Goal: Information Seeking & Learning: Learn about a topic

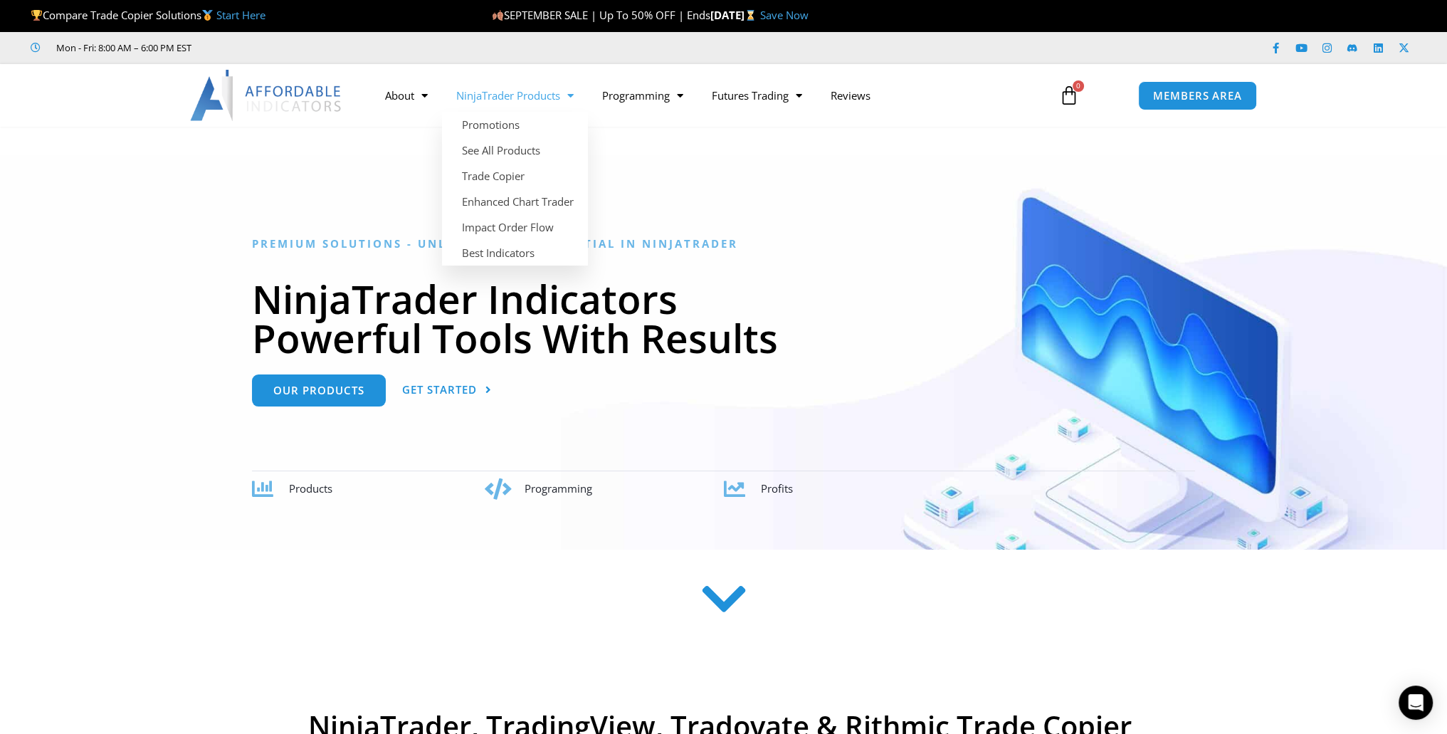
click at [550, 99] on link "NinjaTrader Products" at bounding box center [515, 95] width 146 height 33
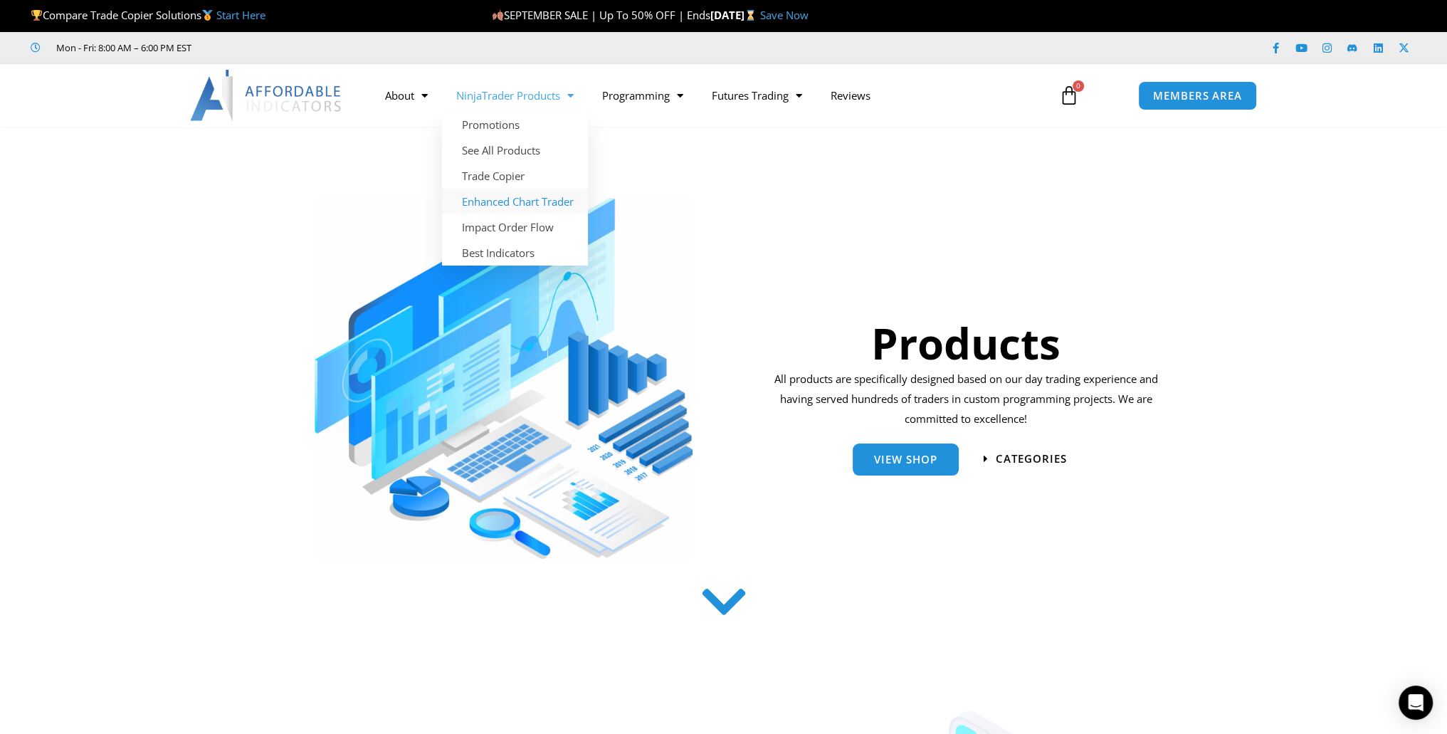
click at [520, 204] on link "Enhanced Chart Trader" at bounding box center [515, 202] width 146 height 26
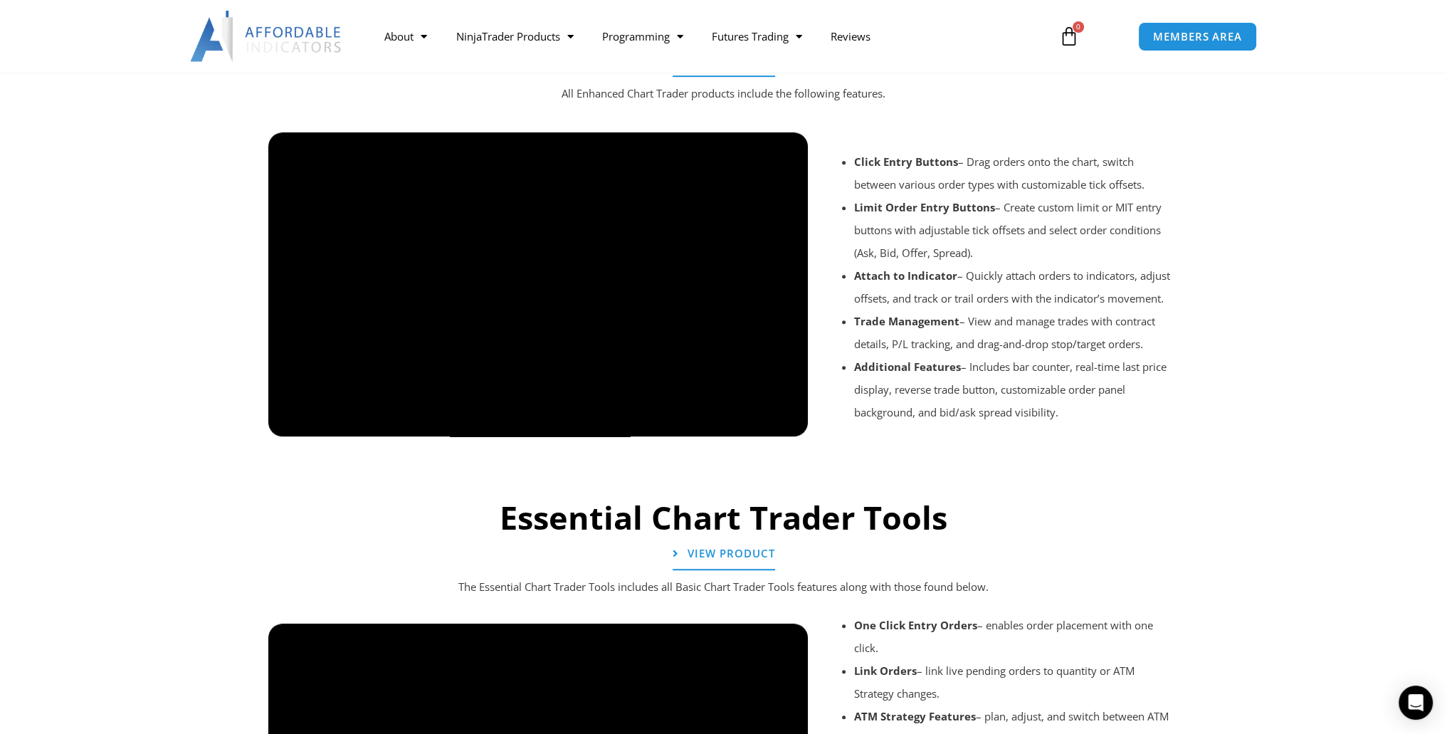
scroll to position [1519, 0]
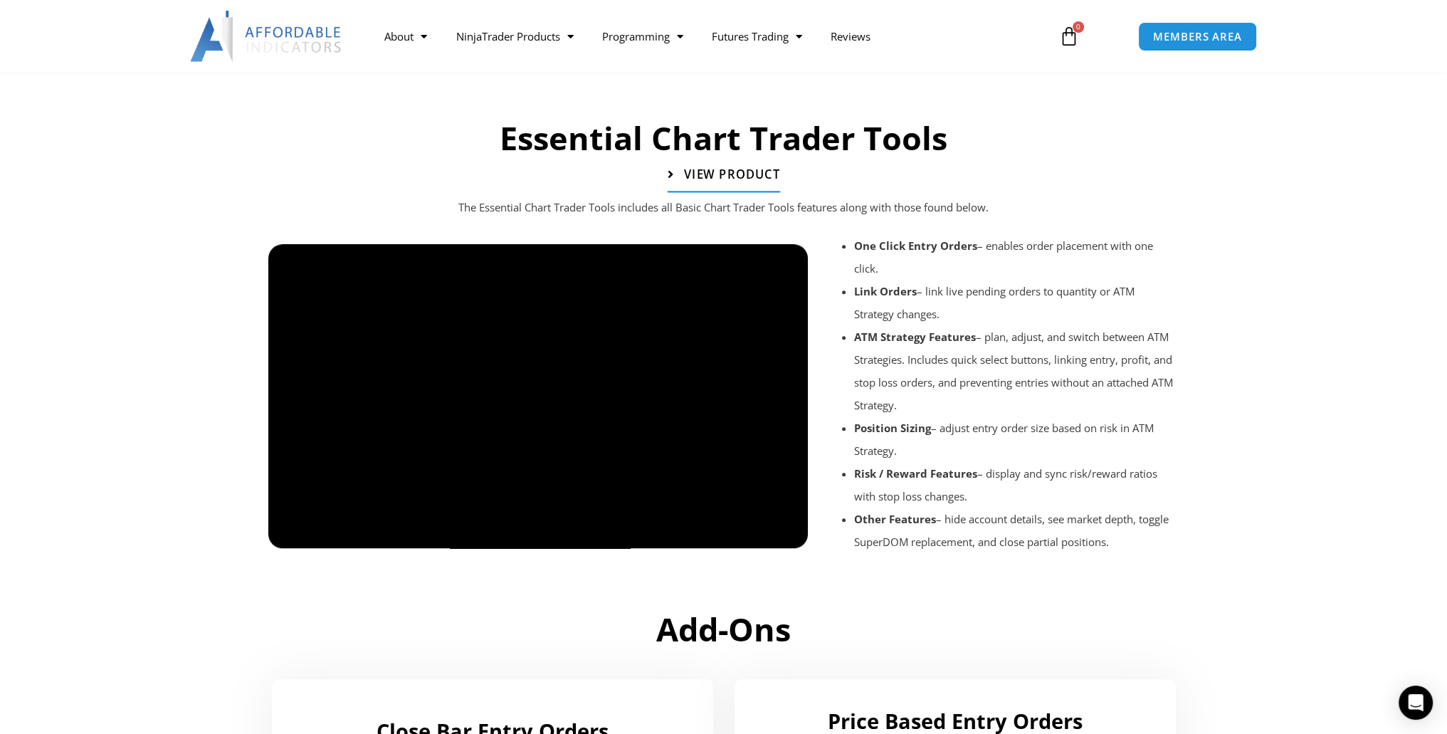
click at [740, 182] on link "View Product" at bounding box center [723, 175] width 112 height 36
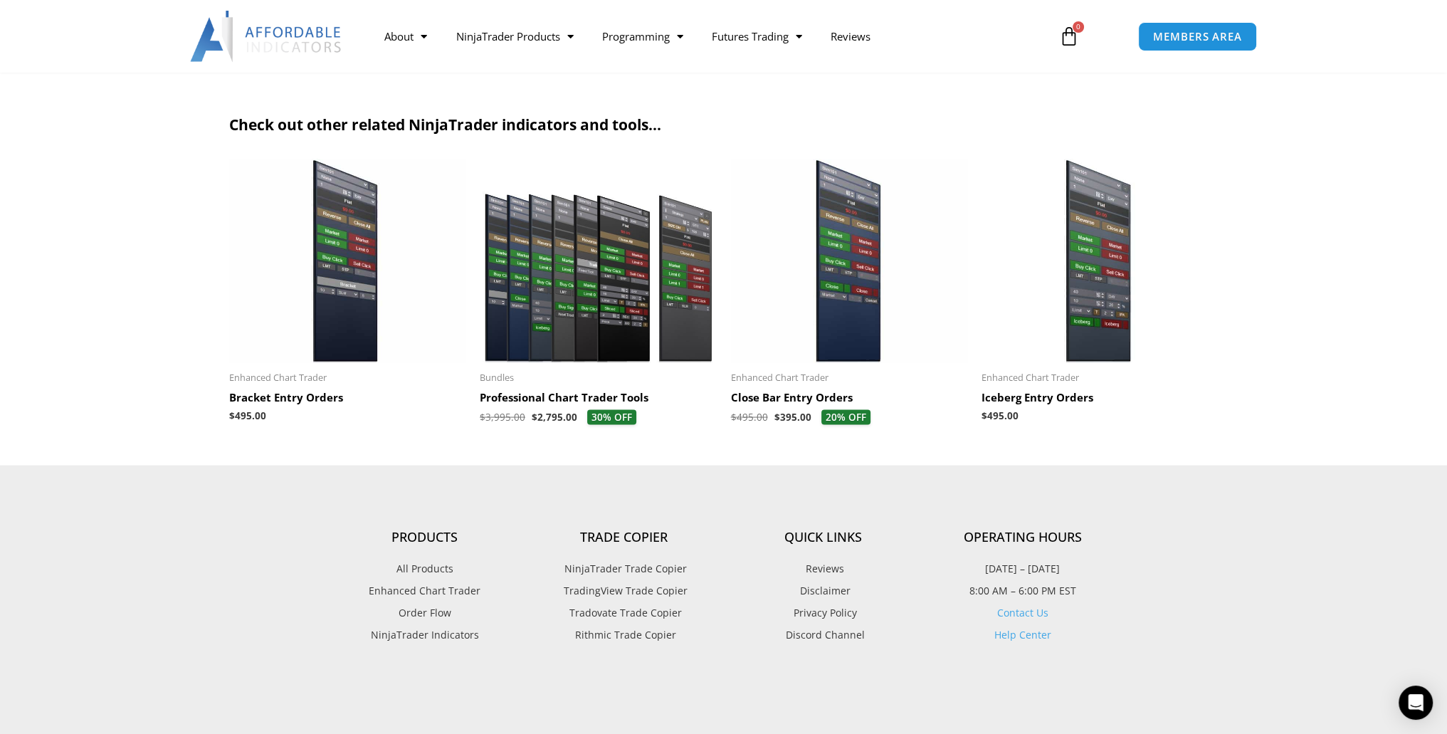
scroll to position [3531, 0]
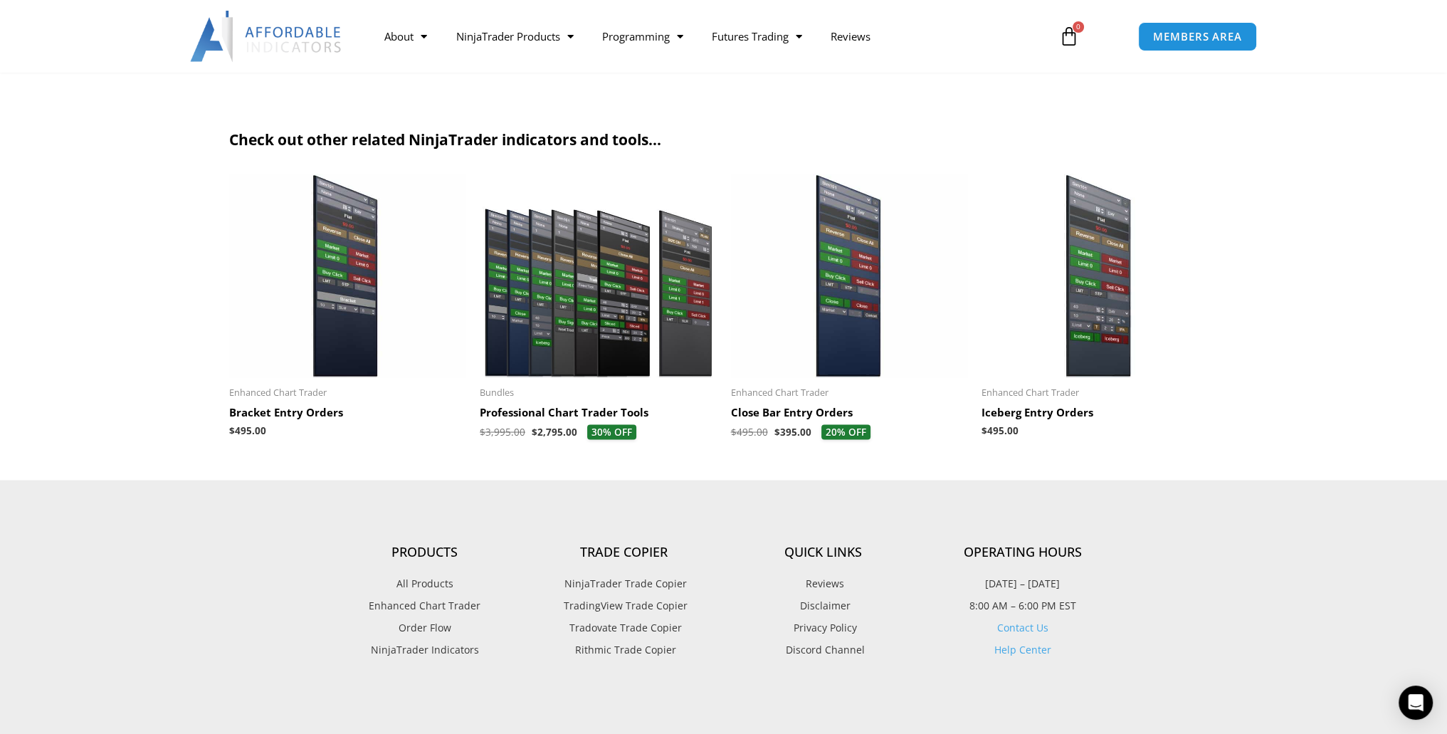
click at [599, 315] on img at bounding box center [598, 276] width 237 height 204
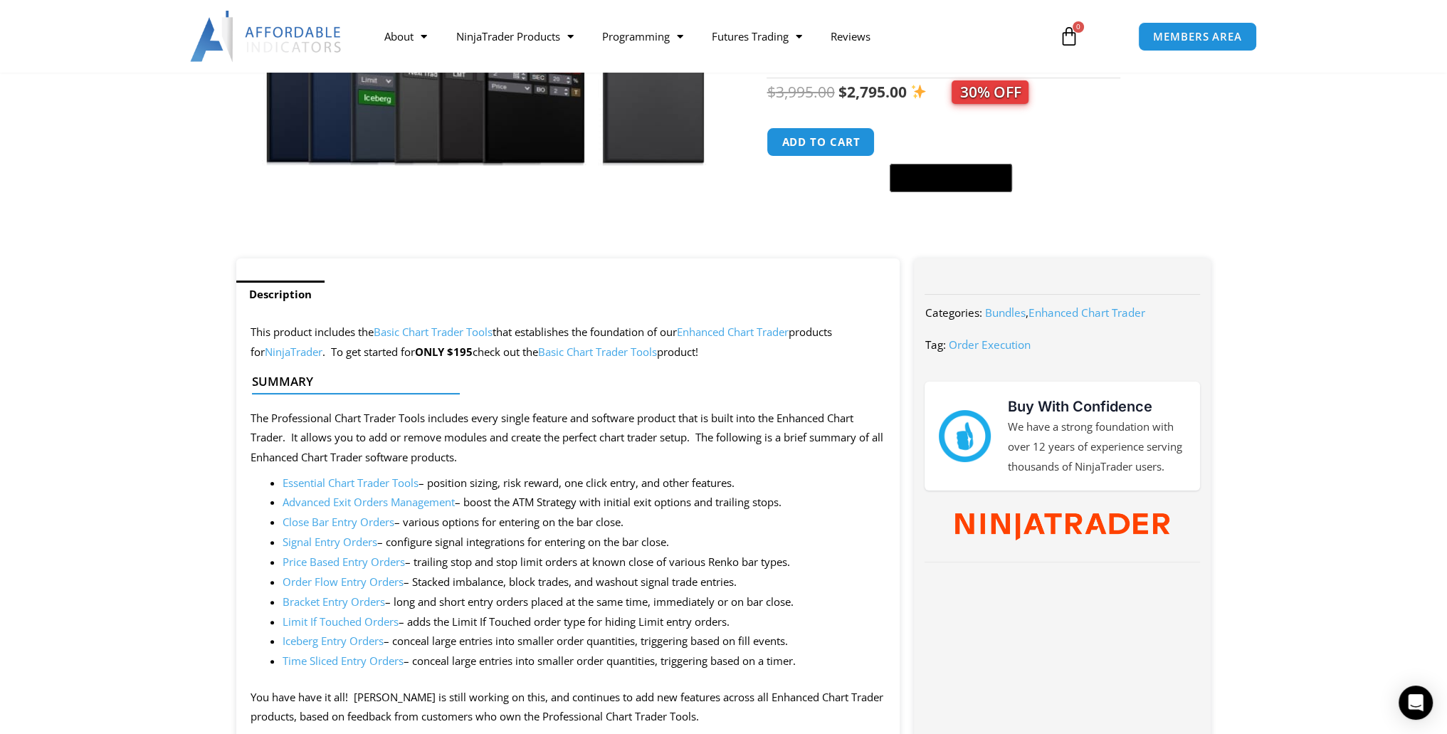
scroll to position [759, 0]
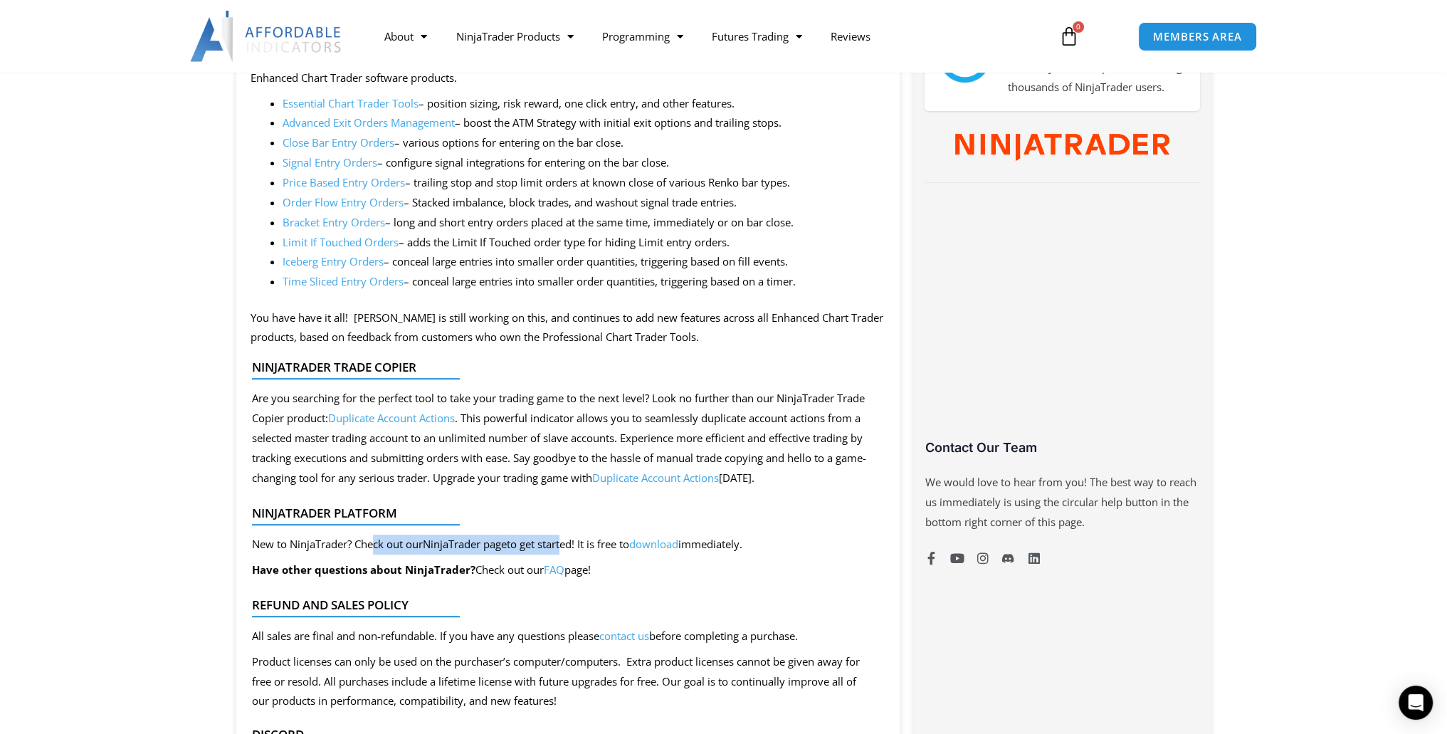
drag, startPoint x: 373, startPoint y: 536, endPoint x: 567, endPoint y: 543, distance: 194.5
click at [567, 543] on p "New to NinjaTrader? Check out our NinjaTrader page to get started! It is free t…" at bounding box center [497, 545] width 491 height 20
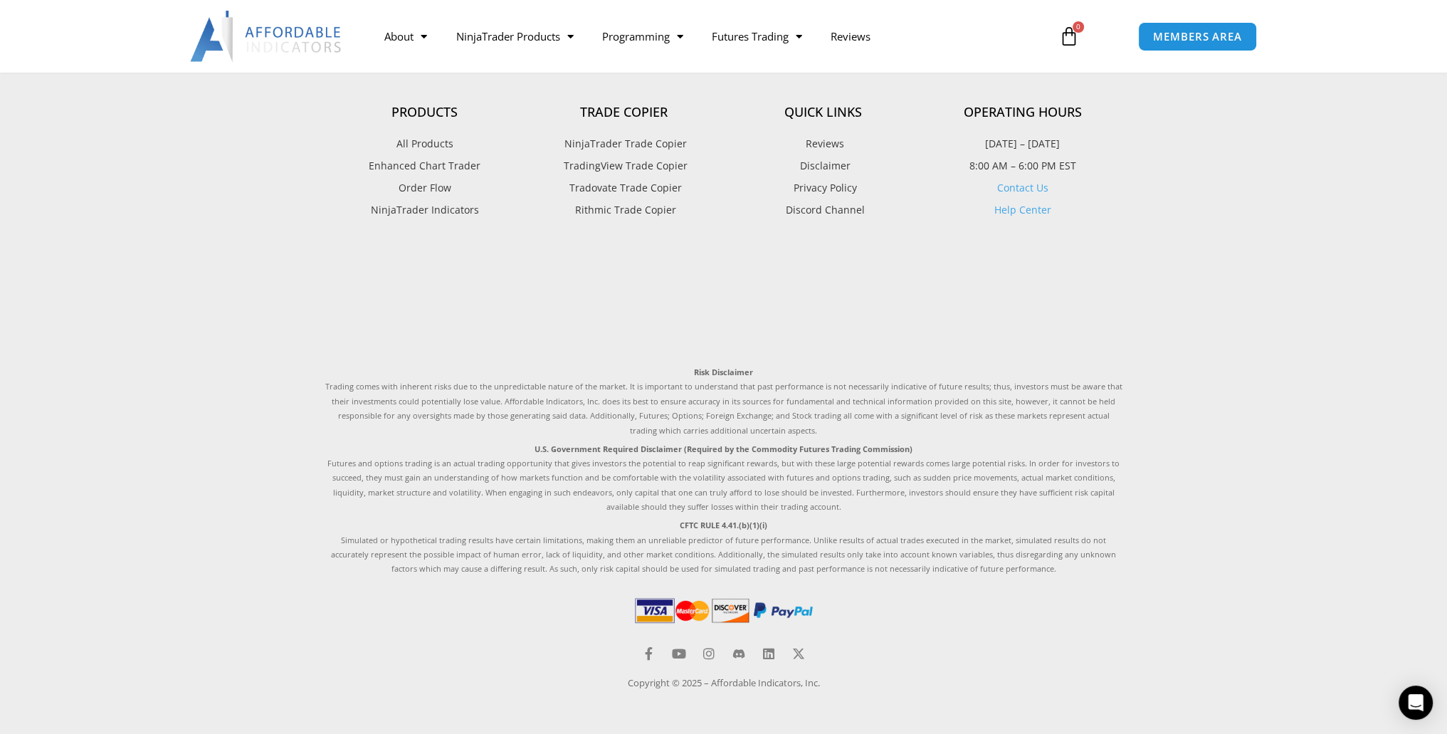
scroll to position [0, 0]
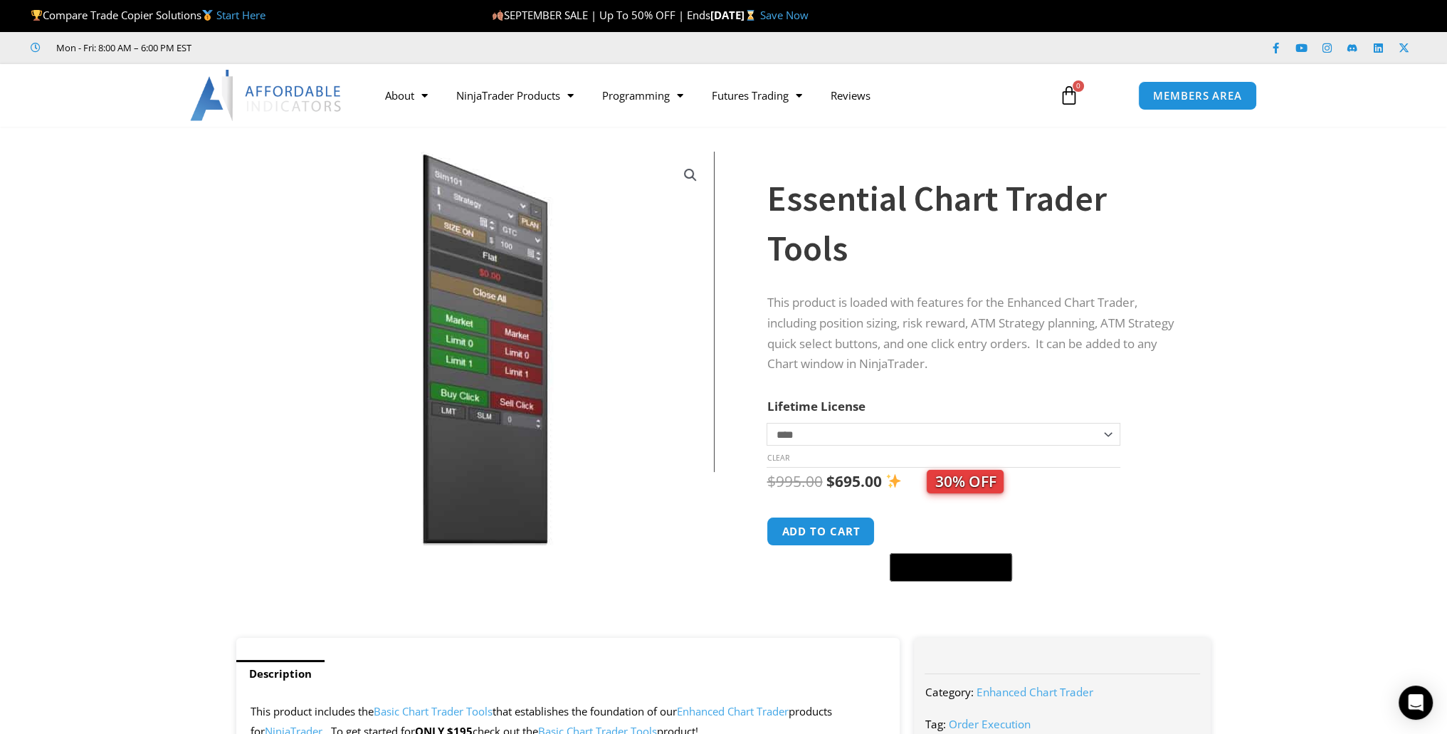
click at [313, 167] on img at bounding box center [485, 349] width 458 height 394
